Goal: Information Seeking & Learning: Learn about a topic

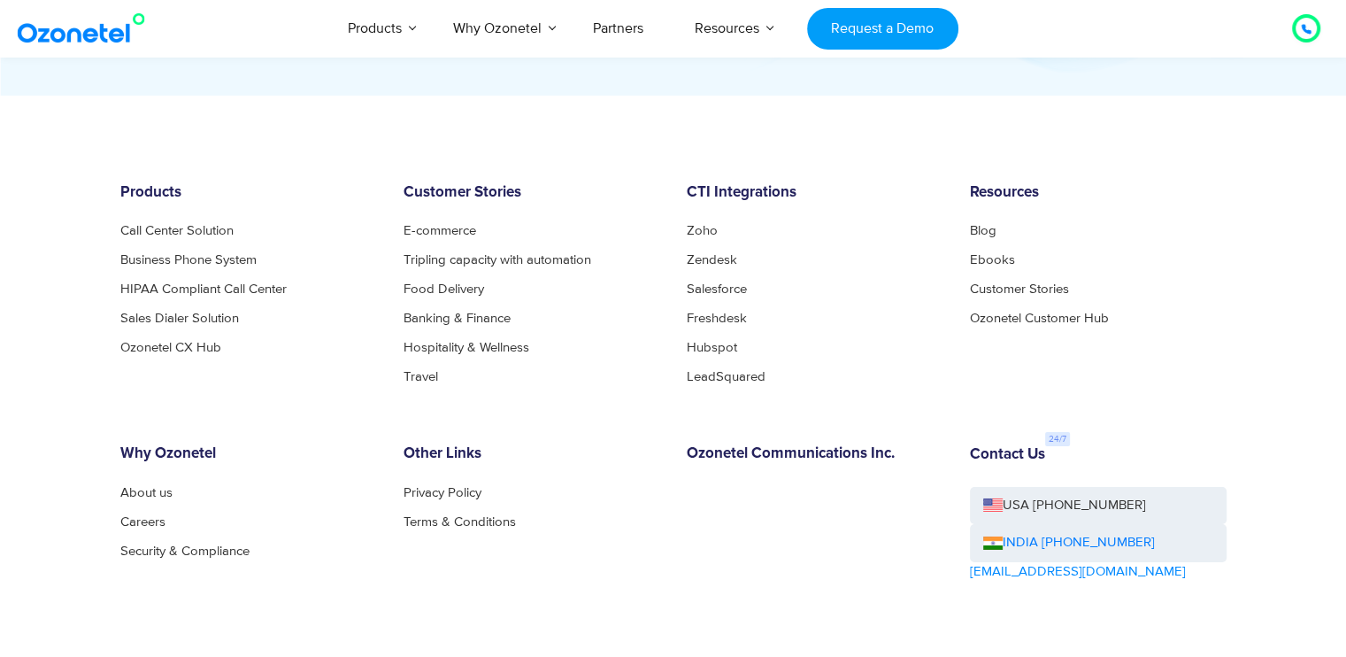
scroll to position [6042, 0]
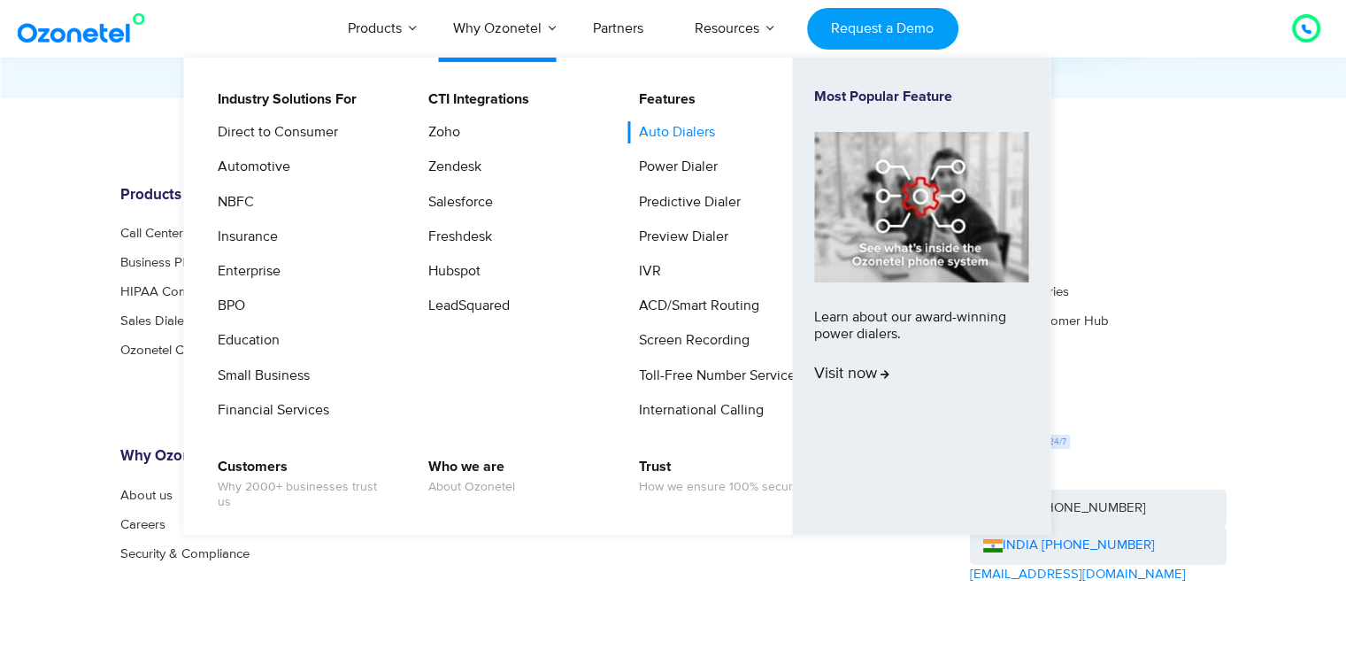
click at [665, 142] on link "Auto Dialers" at bounding box center [672, 132] width 90 height 22
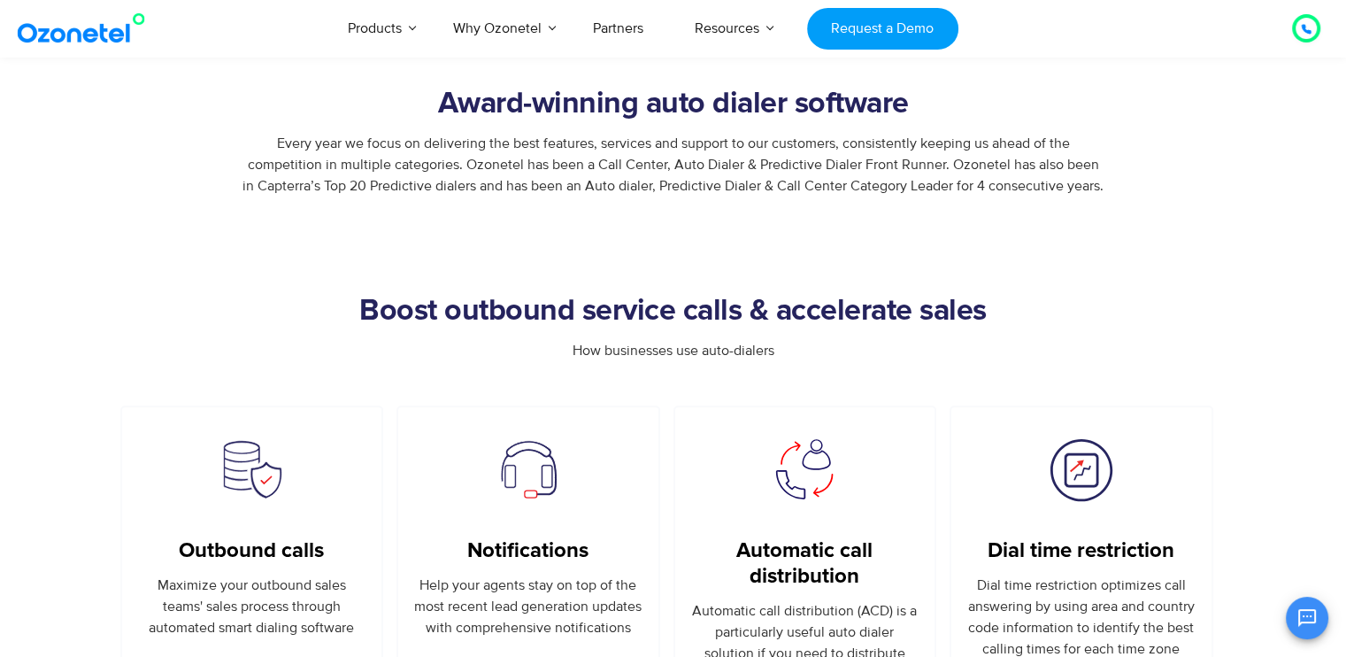
scroll to position [708, 0]
